Goal: Information Seeking & Learning: Learn about a topic

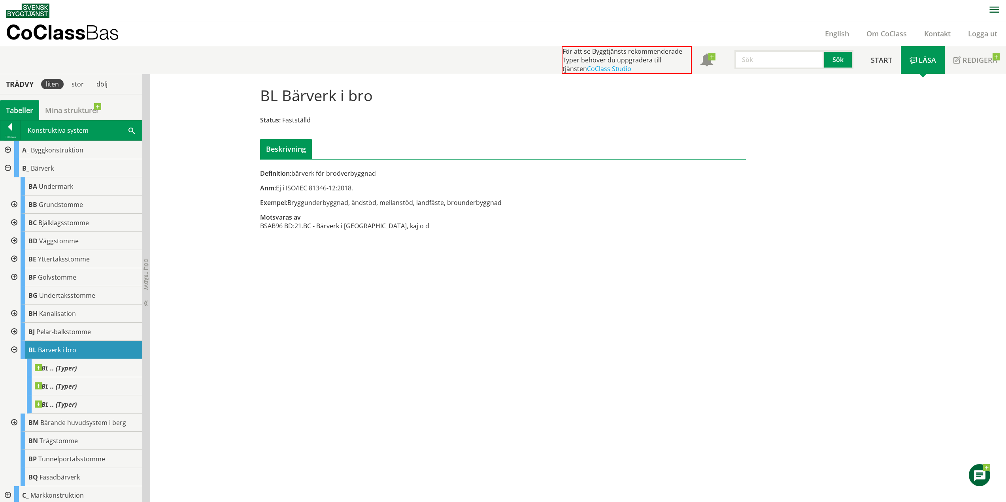
click at [7, 149] on div at bounding box center [7, 150] width 14 height 18
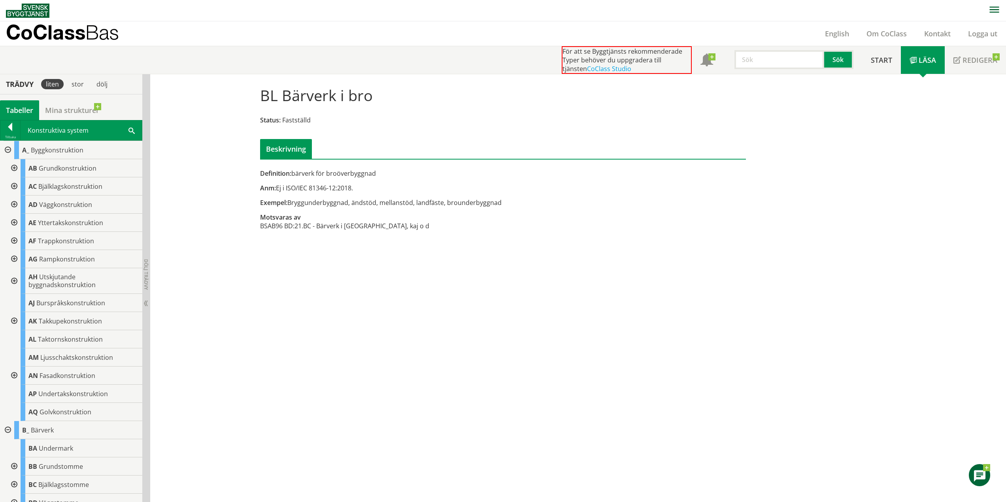
click at [7, 149] on div at bounding box center [7, 150] width 14 height 18
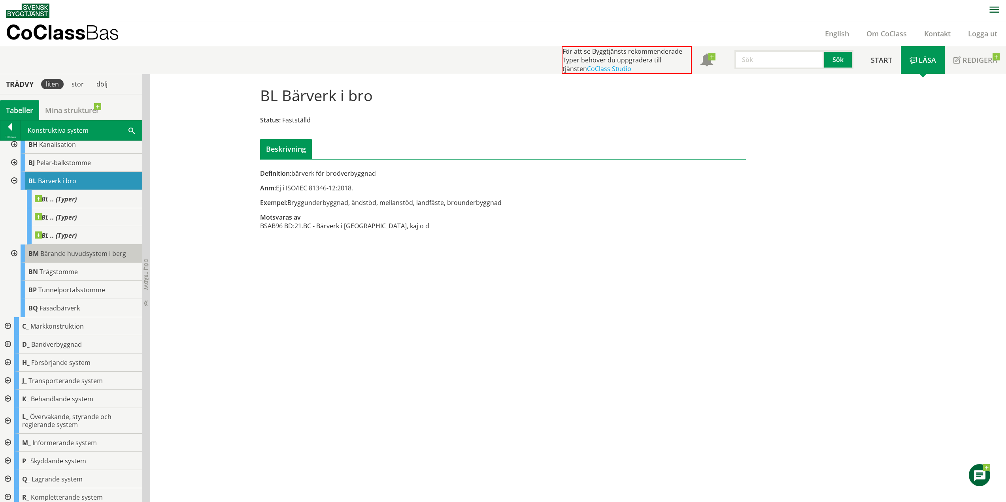
scroll to position [174, 0]
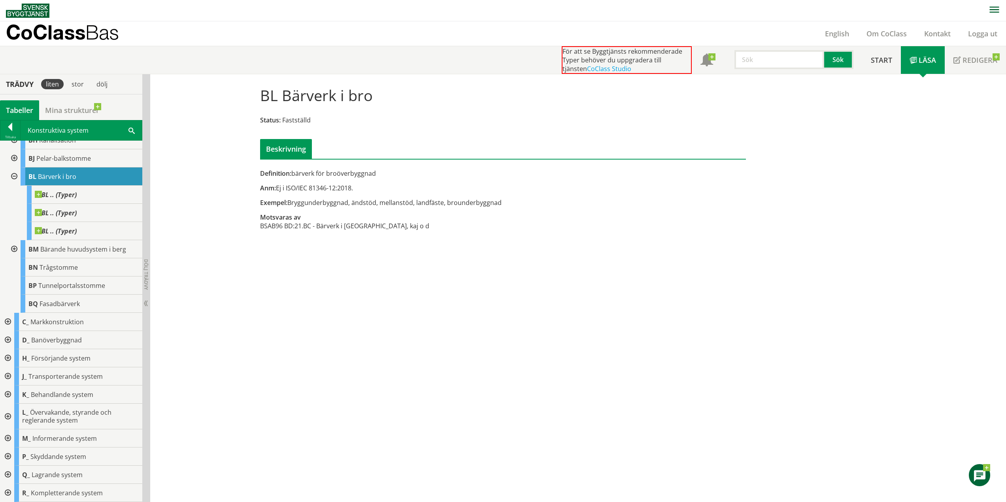
click at [9, 491] on div at bounding box center [7, 493] width 14 height 18
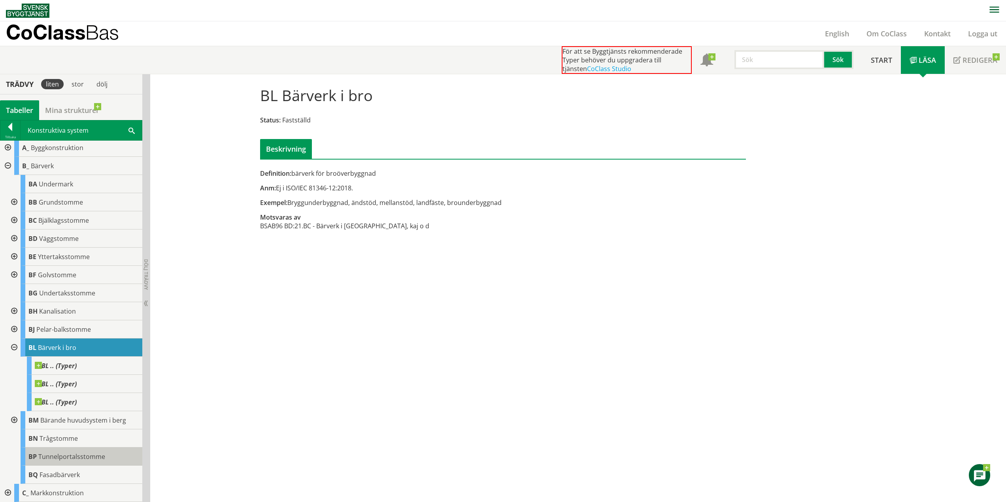
scroll to position [0, 0]
click at [8, 164] on div at bounding box center [7, 168] width 14 height 18
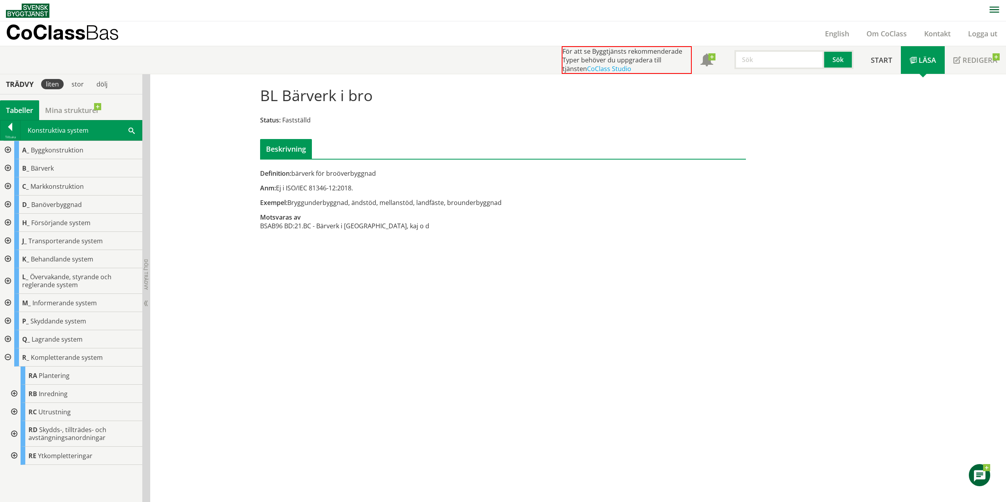
click at [11, 321] on div at bounding box center [7, 321] width 14 height 18
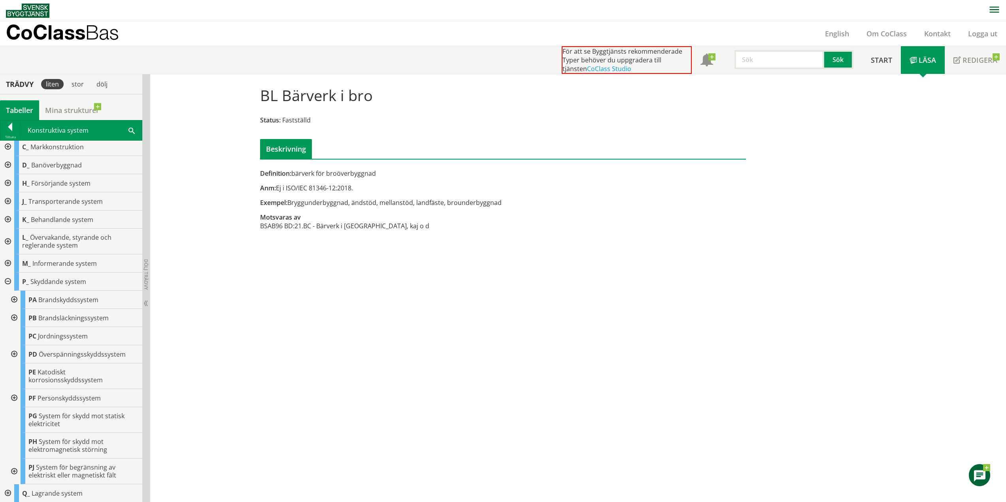
scroll to position [79, 0]
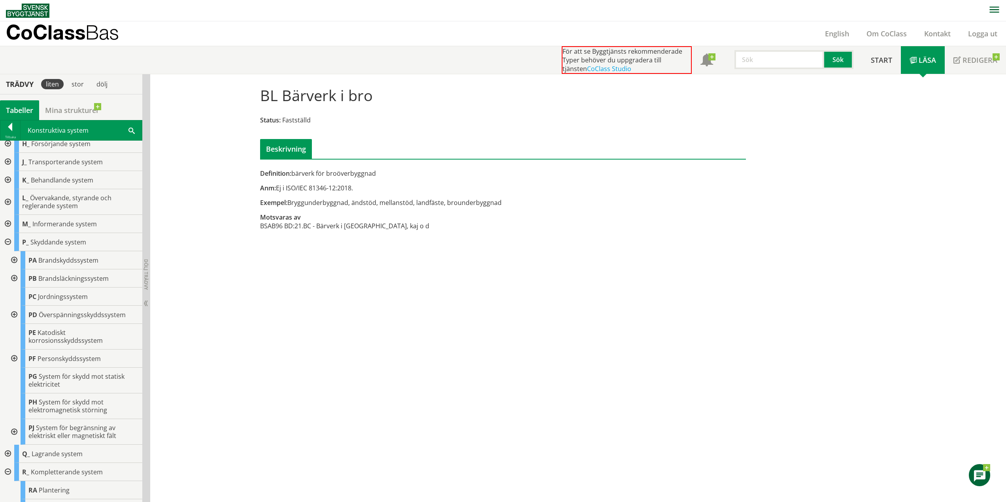
click at [14, 359] on div at bounding box center [13, 359] width 14 height 18
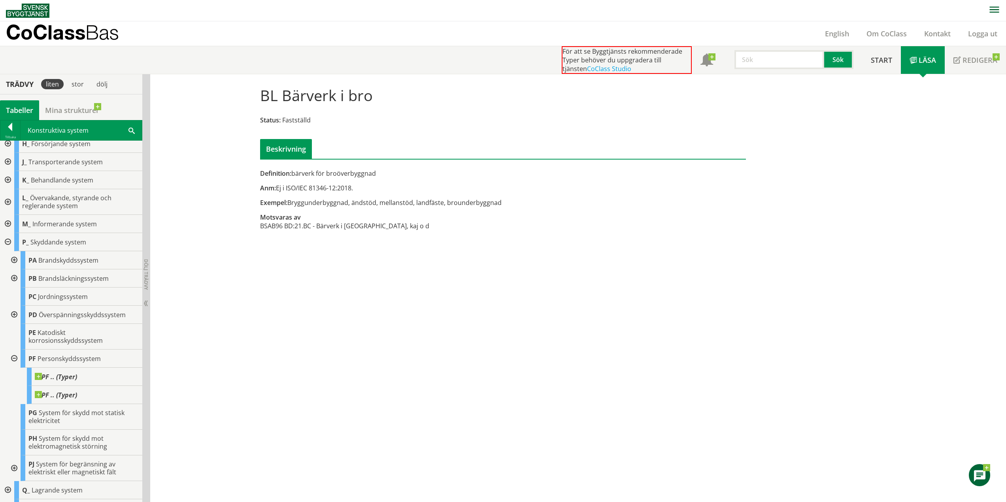
click at [6, 242] on div at bounding box center [7, 242] width 14 height 18
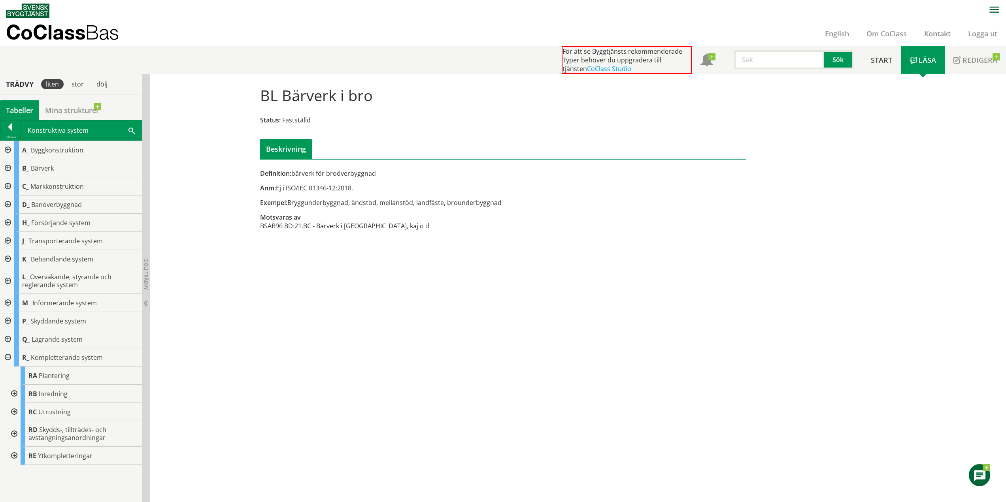
scroll to position [0, 0]
click at [8, 358] on div at bounding box center [7, 358] width 14 height 18
click at [10, 126] on div at bounding box center [10, 128] width 20 height 11
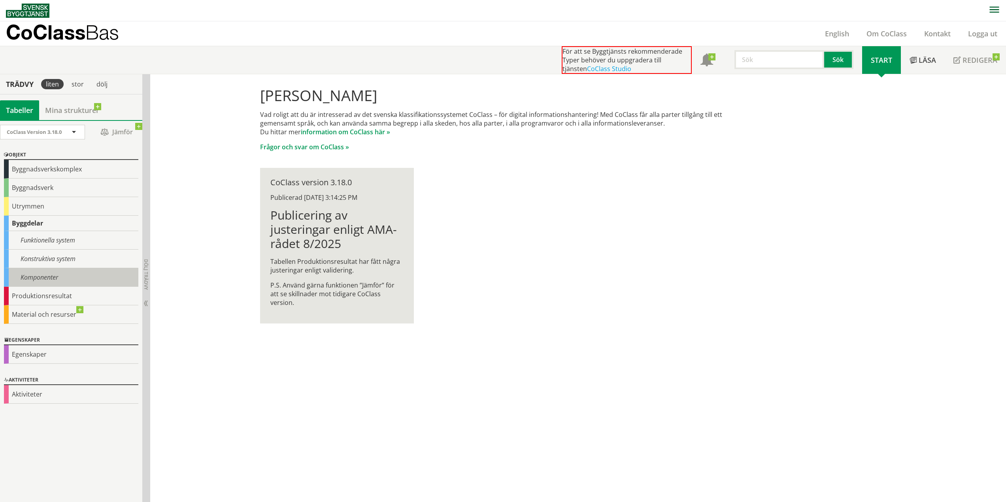
click at [39, 279] on div "Komponenter" at bounding box center [71, 277] width 134 height 19
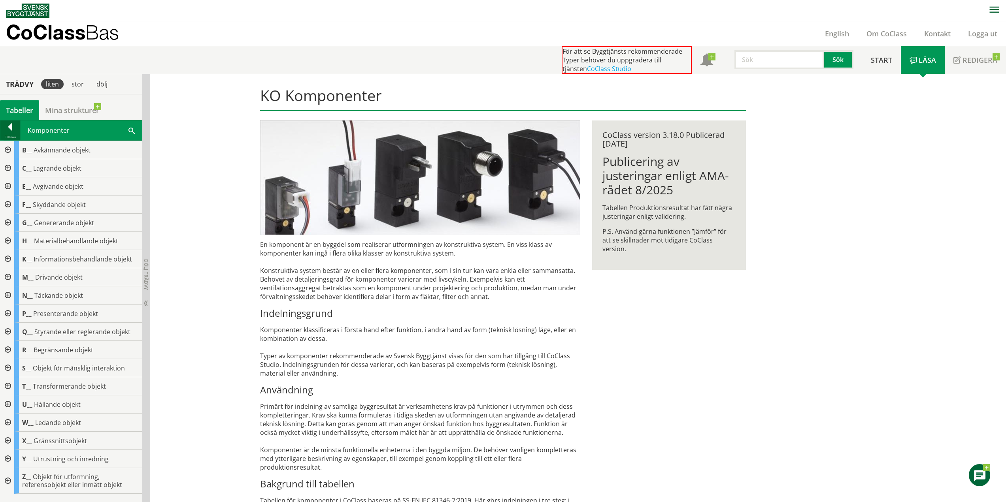
click at [11, 124] on div at bounding box center [10, 128] width 20 height 11
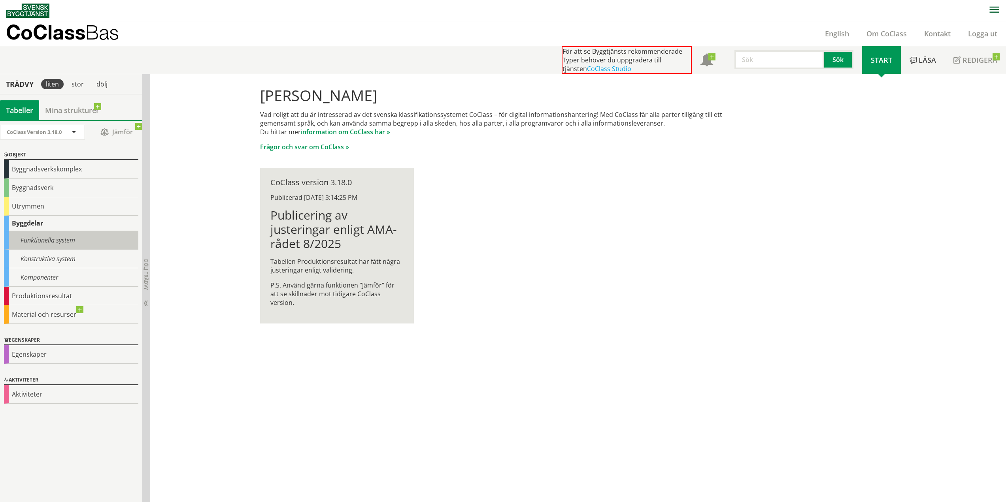
click at [49, 242] on div "Funktionella system" at bounding box center [71, 240] width 134 height 19
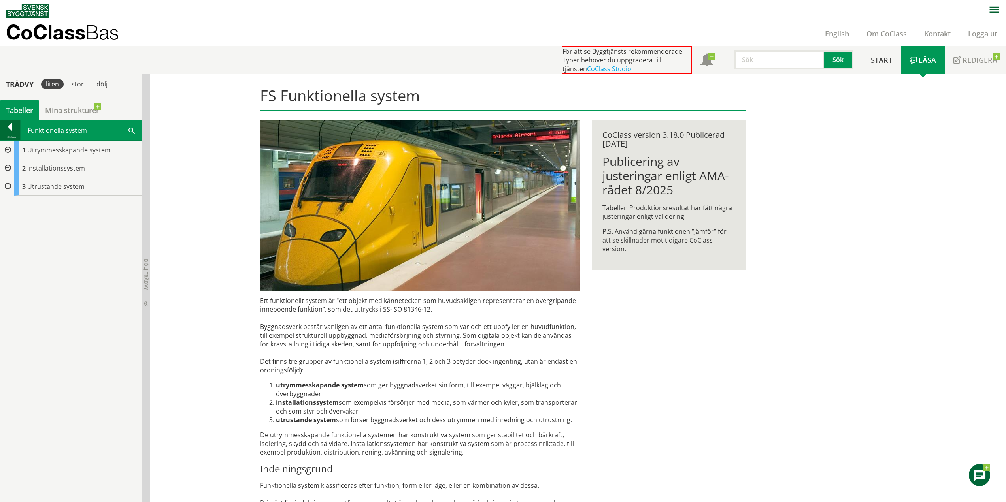
click at [10, 130] on div at bounding box center [10, 128] width 20 height 11
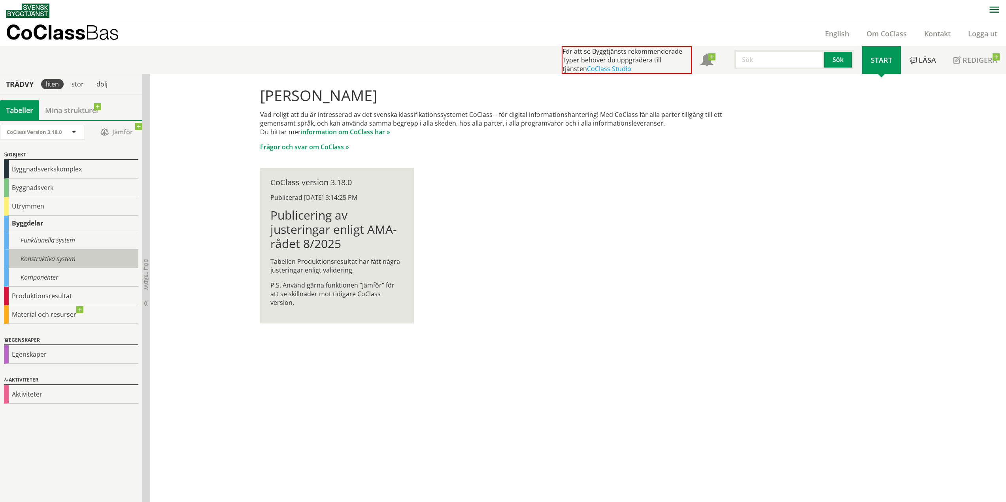
click at [55, 255] on div "Konstruktiva system" at bounding box center [71, 259] width 134 height 19
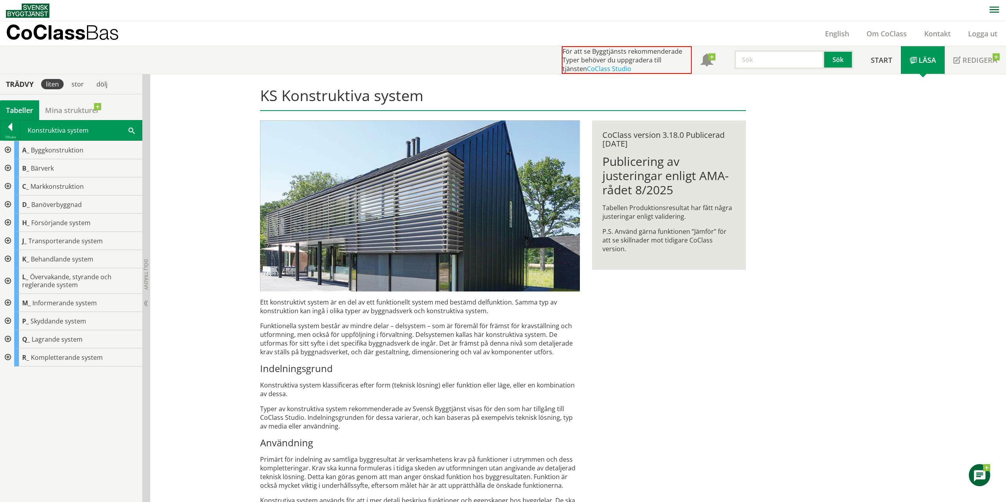
click at [9, 164] on div at bounding box center [7, 168] width 14 height 18
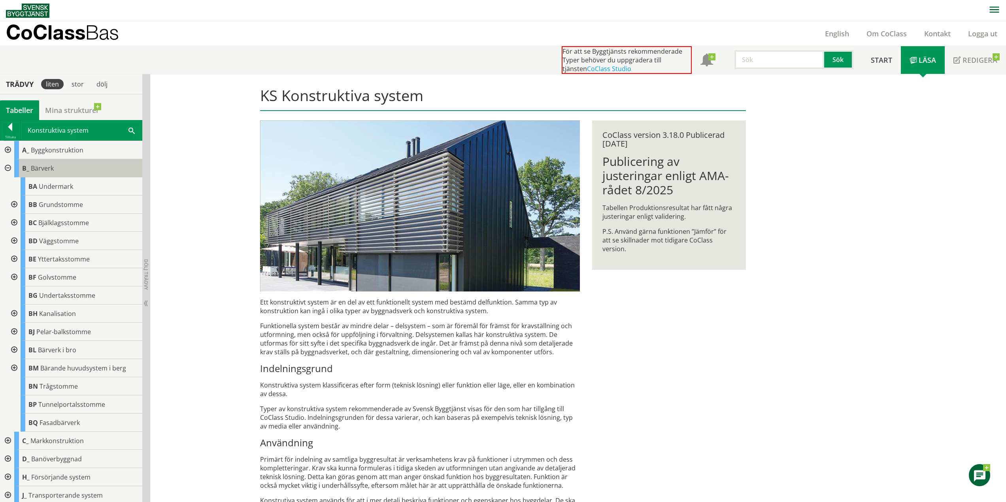
click at [69, 172] on div "B_ Bärverk" at bounding box center [78, 168] width 128 height 18
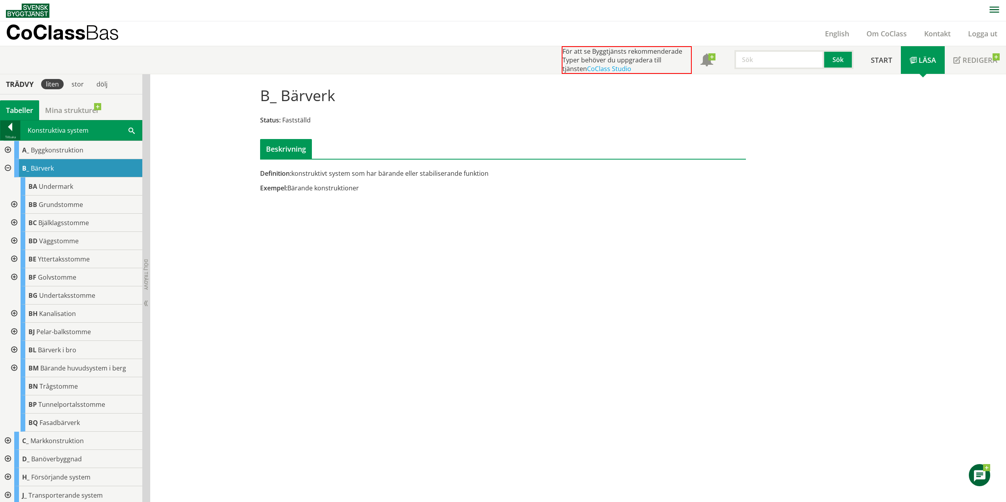
click at [6, 128] on div at bounding box center [10, 128] width 20 height 11
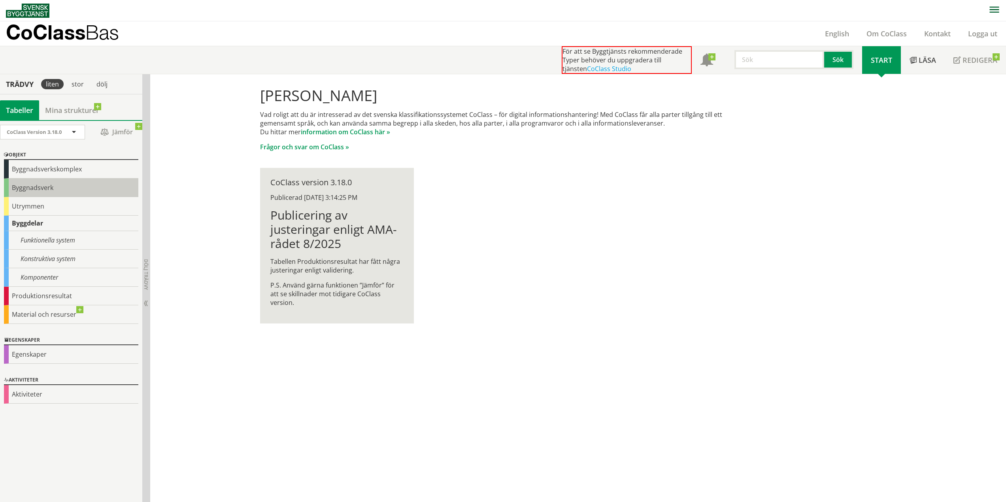
click at [32, 188] on div "Byggnadsverk" at bounding box center [71, 188] width 134 height 19
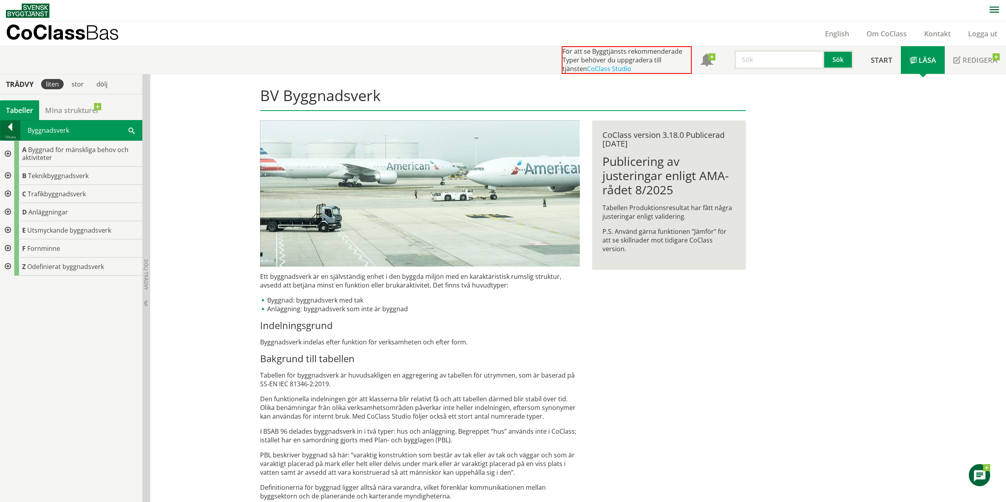
click at [8, 129] on div at bounding box center [10, 128] width 20 height 11
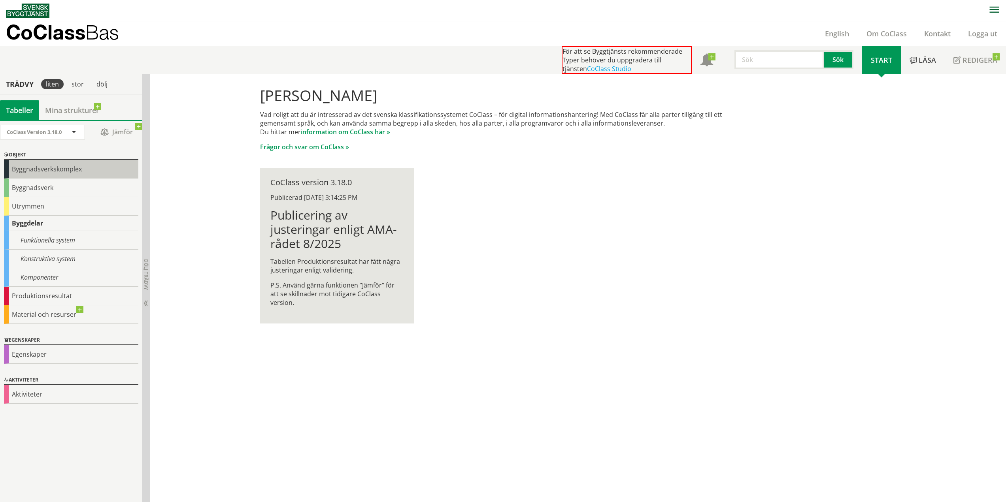
click at [36, 172] on div "Byggnadsverkskomplex" at bounding box center [71, 169] width 134 height 19
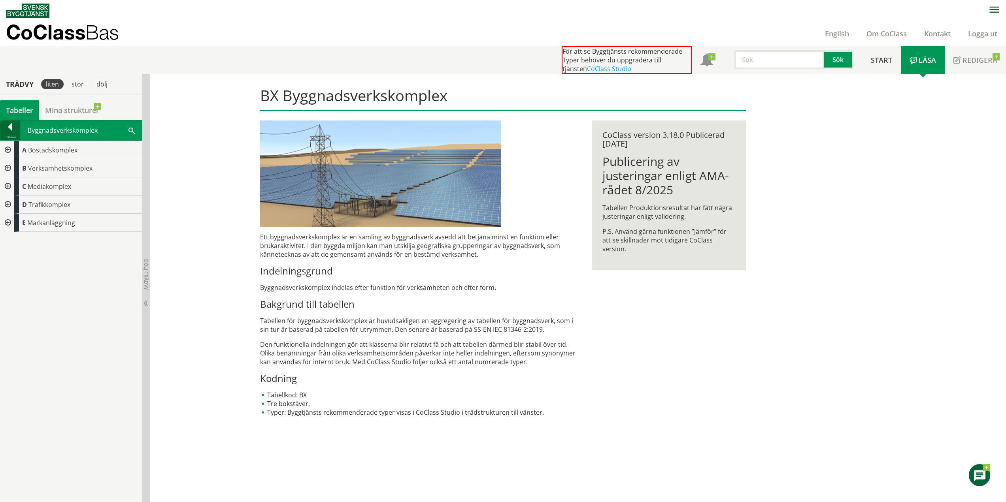
click at [10, 125] on div at bounding box center [10, 128] width 20 height 11
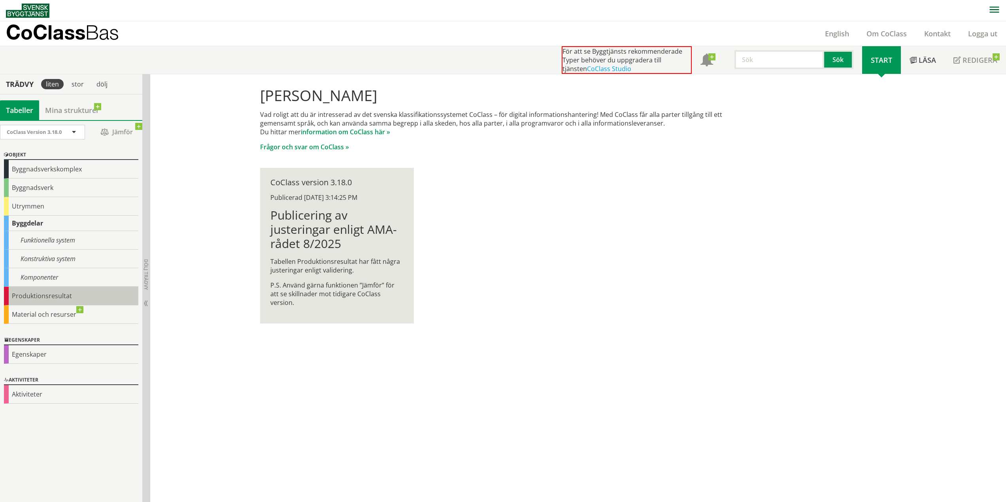
click at [55, 296] on div "Produktionsresultat" at bounding box center [71, 296] width 134 height 19
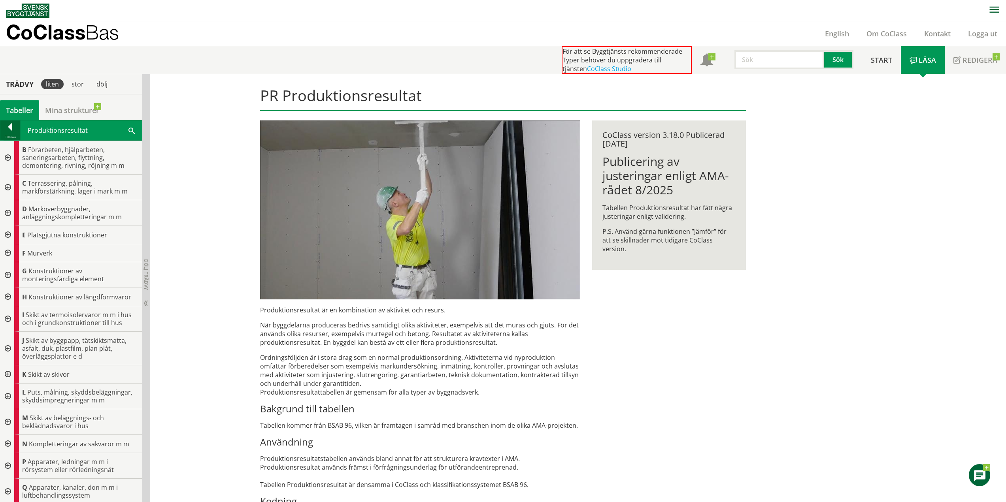
click at [17, 130] on div at bounding box center [10, 128] width 20 height 11
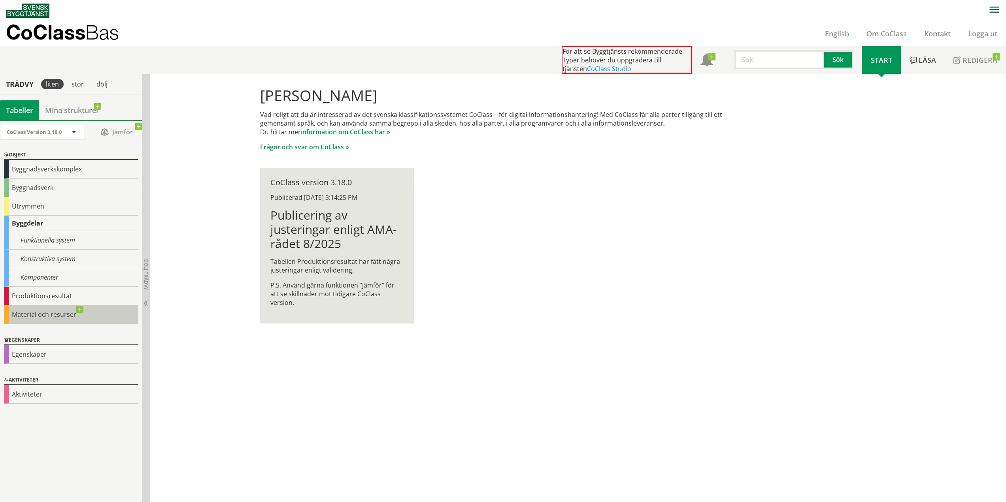
click at [45, 313] on div "Material och resurser" at bounding box center [71, 315] width 134 height 19
click at [32, 358] on div "Egenskaper" at bounding box center [71, 355] width 134 height 19
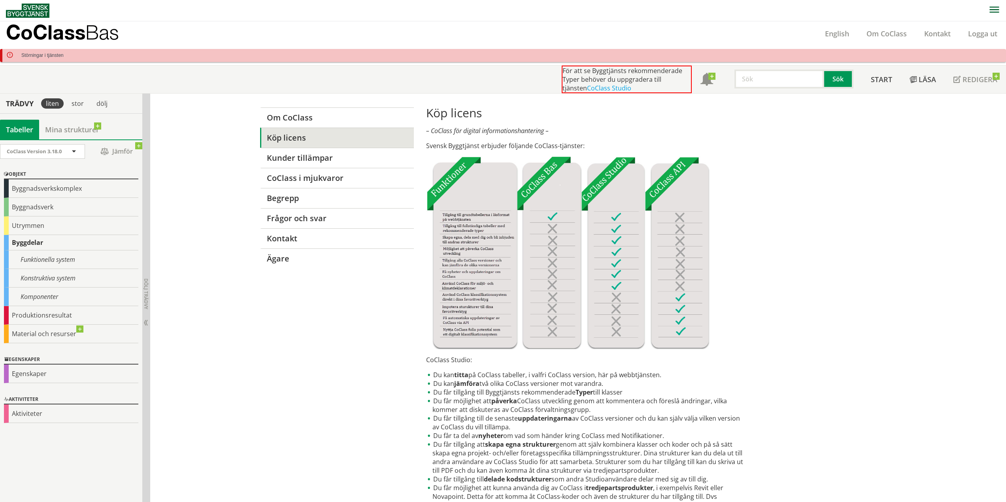
click at [204, 204] on div "Om CoClass Köp licens Kunder tillämpar CoClass i mjukvaror Begrepp Frågor och s…" at bounding box center [578, 425] width 856 height 662
